Goal: Communication & Community: Answer question/provide support

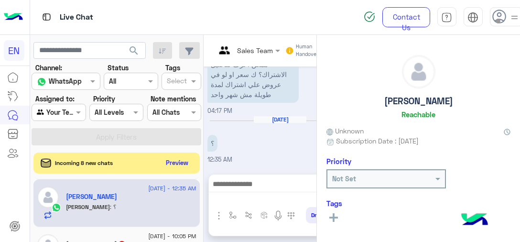
scroll to position [272, 0]
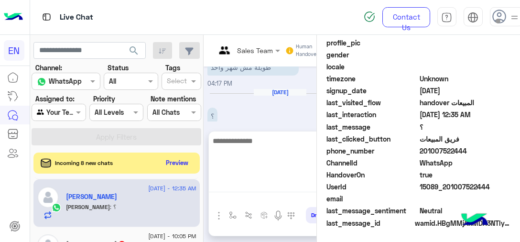
click at [289, 192] on textarea at bounding box center [280, 163] width 142 height 57
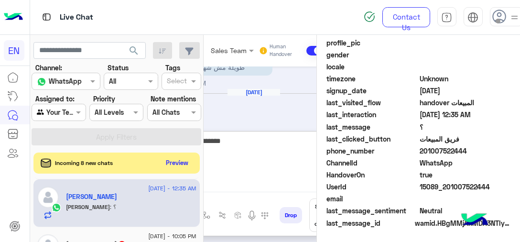
type textarea "**********"
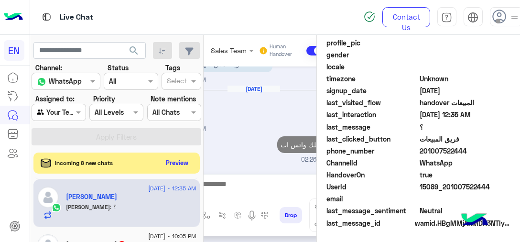
drag, startPoint x: 423, startPoint y: 151, endPoint x: 473, endPoint y: 153, distance: 49.8
click at [473, 153] on span "201007522444" at bounding box center [465, 151] width 91 height 10
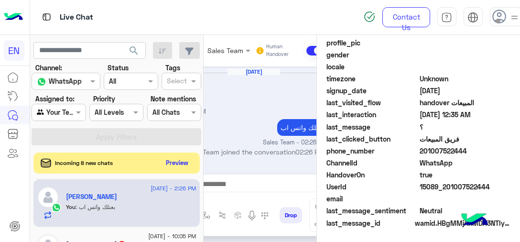
scroll to position [1328, 0]
copy span "01007522444"
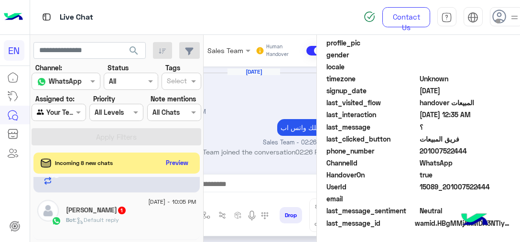
scroll to position [382, 0]
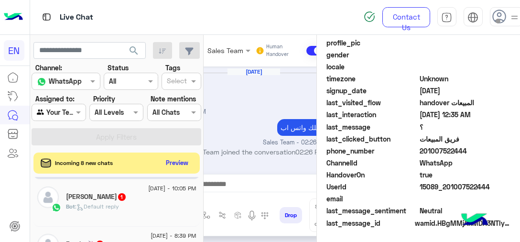
click at [131, 201] on div "[PERSON_NAME] 1" at bounding box center [131, 198] width 131 height 10
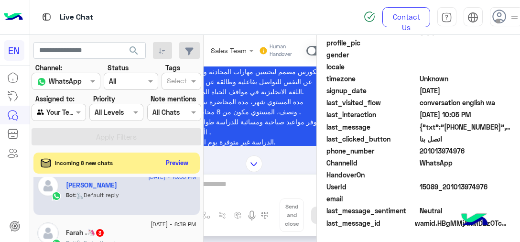
scroll to position [430, 0]
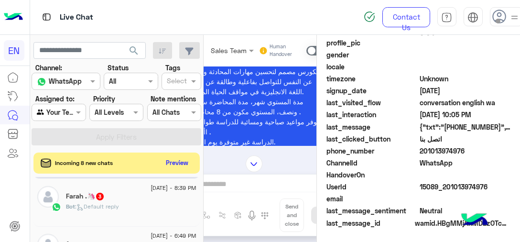
click at [140, 211] on div "Bot : Default reply" at bounding box center [131, 210] width 131 height 17
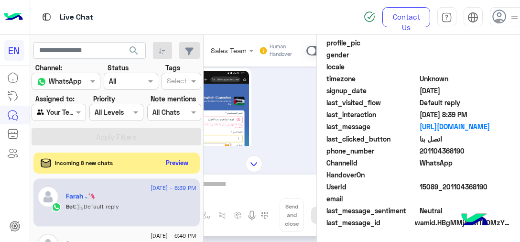
scroll to position [478, 0]
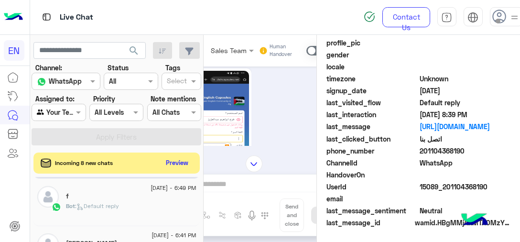
click at [138, 200] on div "f" at bounding box center [131, 197] width 131 height 10
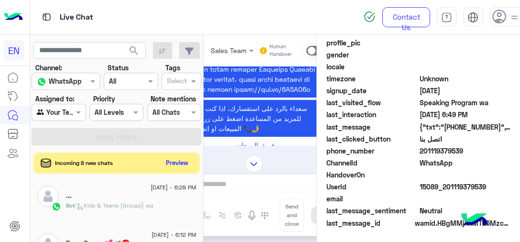
scroll to position [669, 0]
click at [144, 202] on span ": وعايزه اعرف لو فيه اونلاين" at bounding box center [122, 205] width 68 height 7
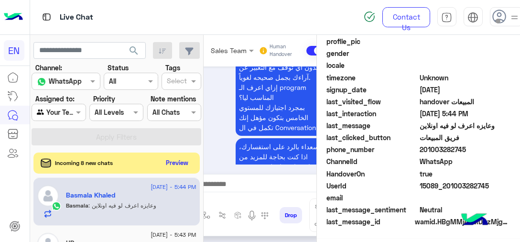
scroll to position [1078, 0]
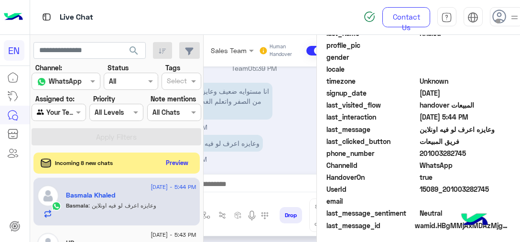
click at [435, 153] on span "201003282745" at bounding box center [465, 153] width 91 height 10
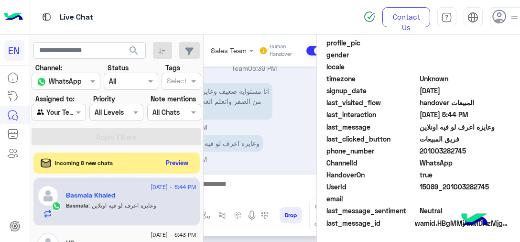
scroll to position [1128, 0]
click at [161, 219] on div "[DATE] - 5:44 PM [PERSON_NAME] : وعايزه اعرف لو فيه اونلاين" at bounding box center [116, 202] width 166 height 48
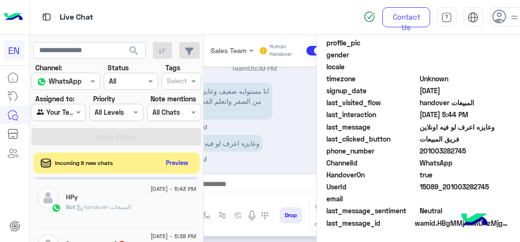
scroll to position [717, 0]
click at [148, 204] on div "Bot : handover المبيعات" at bounding box center [131, 209] width 131 height 17
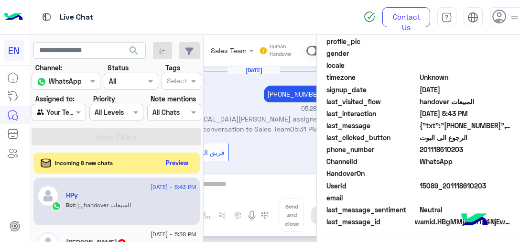
scroll to position [269, 0]
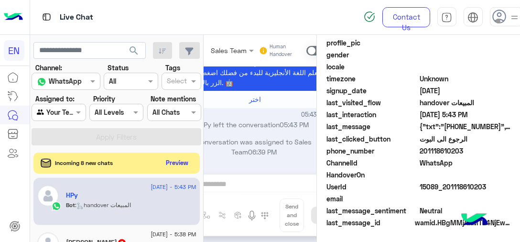
click at [446, 146] on span "201118610203" at bounding box center [465, 151] width 91 height 10
copy span "201118610203"
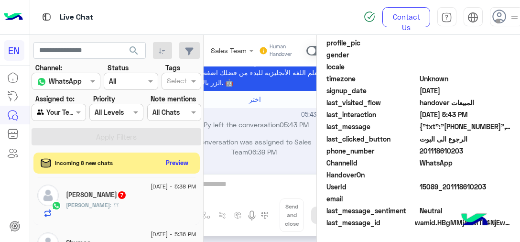
click at [141, 206] on div "Mahmoud : ؟؟" at bounding box center [131, 209] width 131 height 17
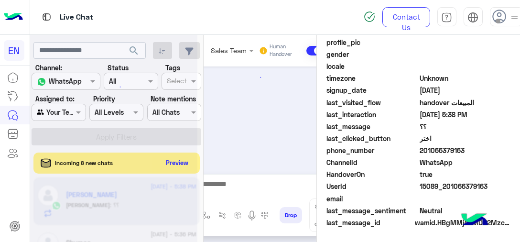
scroll to position [657, 0]
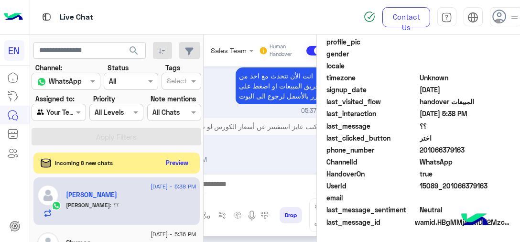
drag, startPoint x: 421, startPoint y: 152, endPoint x: 469, endPoint y: 143, distance: 49.1
click at [469, 143] on div "Attribute Name Attribute Value first_name [PERSON_NAME] last_name [PERSON_NAME]…" at bounding box center [418, 114] width 184 height 228
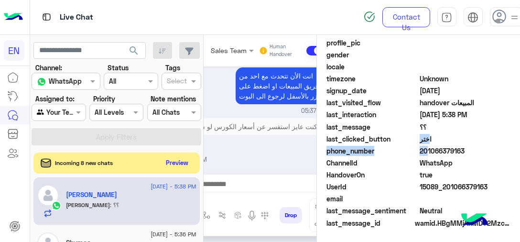
click at [455, 149] on span "201066379163" at bounding box center [465, 151] width 91 height 10
copy span "201066379163"
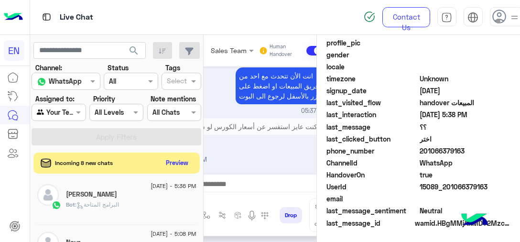
scroll to position [813, 0]
click at [128, 204] on span ": محتاجه حد يتواصل معايا لو سمحت" at bounding box center [130, 204] width 86 height 7
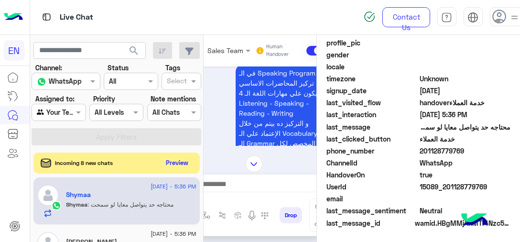
scroll to position [356, 0]
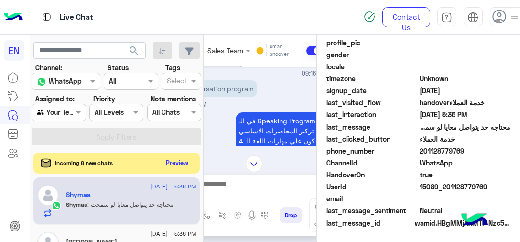
click at [451, 149] on span "201128779769" at bounding box center [465, 151] width 91 height 10
copy span "201128779769"
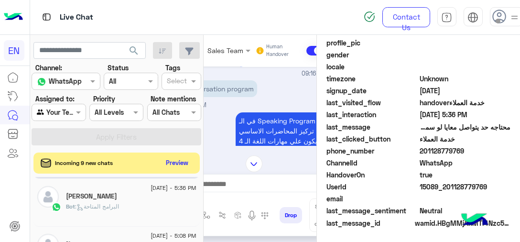
scroll to position [860, 0]
click at [131, 200] on div "Bot : البرامج المتاحة" at bounding box center [131, 208] width 131 height 17
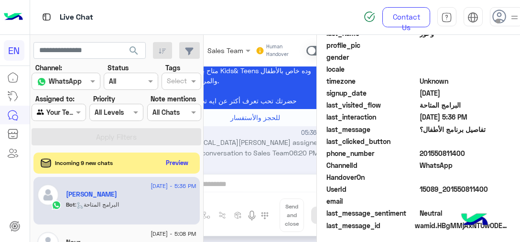
scroll to position [272, 0]
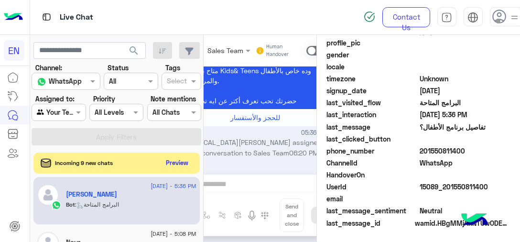
click at [441, 146] on span "201550811400" at bounding box center [465, 151] width 91 height 10
copy span "201550811400"
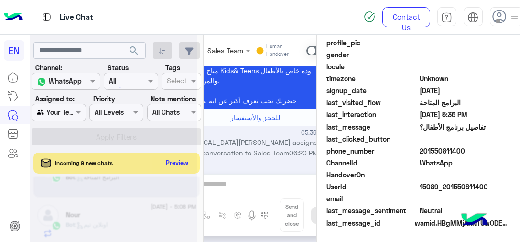
scroll to position [889, 0]
click at [108, 219] on span ": اونلاين تيم" at bounding box center [91, 222] width 33 height 7
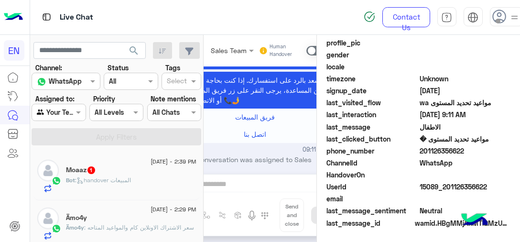
scroll to position [4, 0]
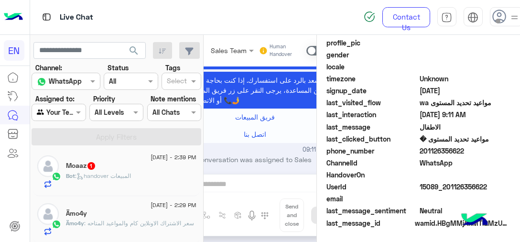
click at [120, 181] on div "Bot : handover المبيعات" at bounding box center [131, 180] width 131 height 17
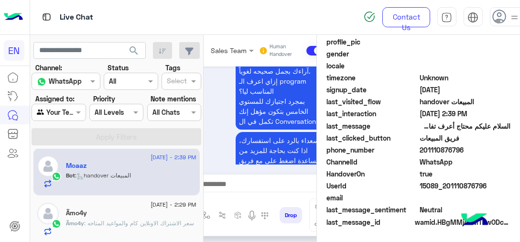
scroll to position [2032, 0]
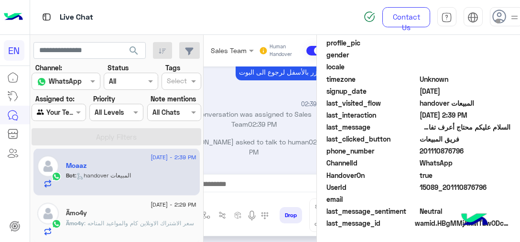
click at [439, 150] on span "201110876796" at bounding box center [465, 151] width 91 height 10
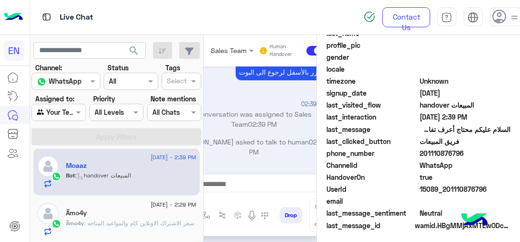
scroll to position [2130, 0]
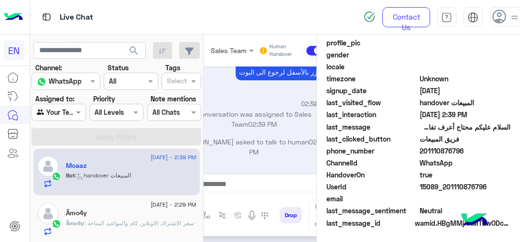
click at [439, 150] on span "201110876796" at bounding box center [465, 151] width 91 height 10
copy span "201110876796"
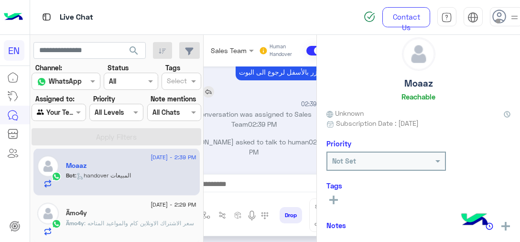
scroll to position [0, 0]
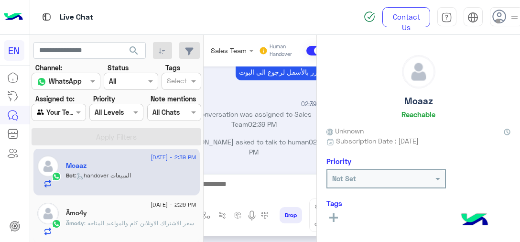
click at [147, 212] on div "Ämo4y" at bounding box center [131, 214] width 131 height 10
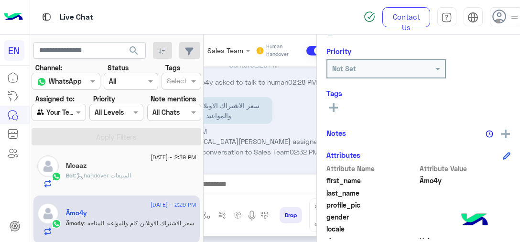
scroll to position [191, 0]
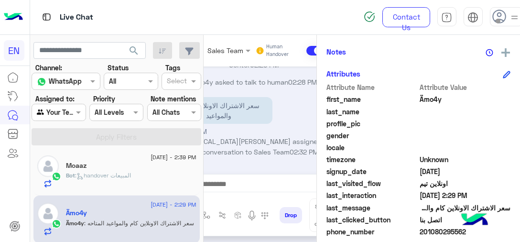
click at [435, 230] on span "201080295562" at bounding box center [465, 232] width 91 height 10
copy span "201080295562"
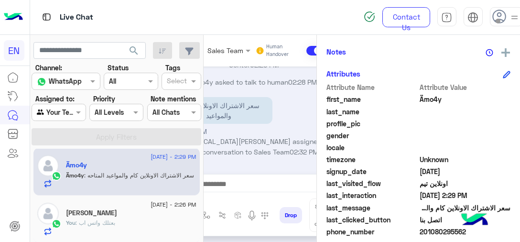
scroll to position [100, 0]
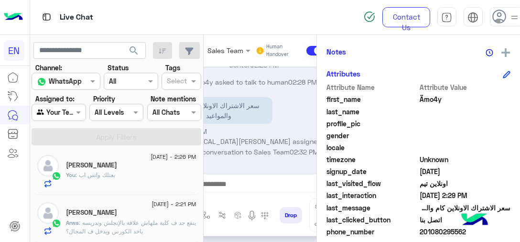
click at [111, 179] on div "You : بعتلك واتس اب" at bounding box center [131, 179] width 131 height 17
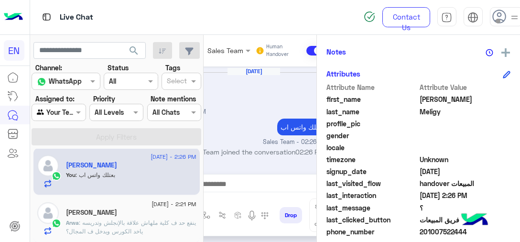
scroll to position [148, 0]
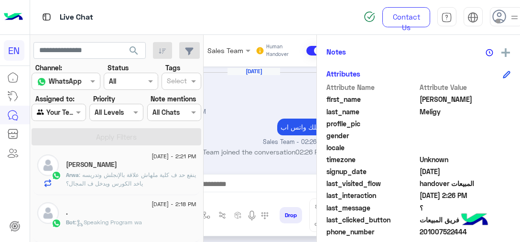
click at [125, 184] on span ": ينفع حد ف كلية ملهاش علاقة بالإنجلش وتدريسه ياخد الكورس ويدخل ف المجال؟" at bounding box center [131, 179] width 130 height 16
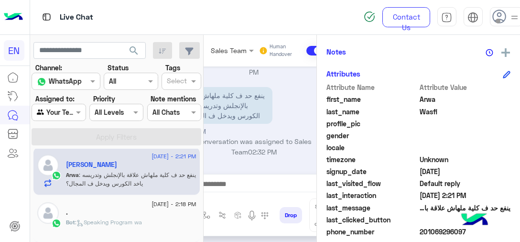
scroll to position [196, 0]
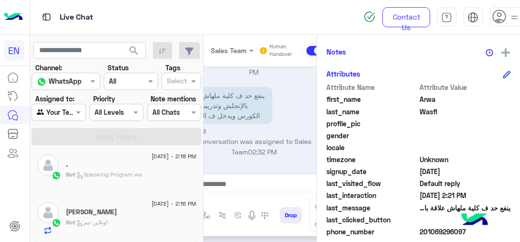
drag, startPoint x: 107, startPoint y: 218, endPoint x: 298, endPoint y: 236, distance: 192.1
click at [107, 218] on span ": اونلاين تيم" at bounding box center [91, 221] width 33 height 7
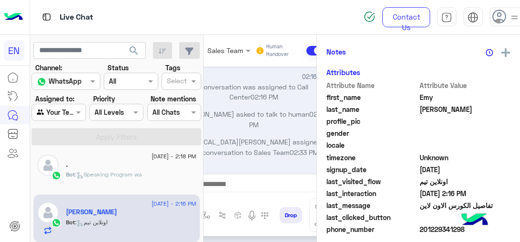
scroll to position [103, 0]
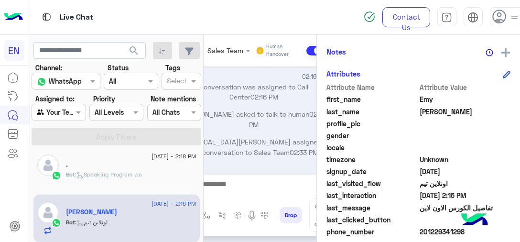
click at [434, 223] on span at bounding box center [465, 220] width 91 height 10
click at [432, 229] on span "201229341298" at bounding box center [465, 232] width 91 height 10
copy span "201229341298"
